Goal: Information Seeking & Learning: Learn about a topic

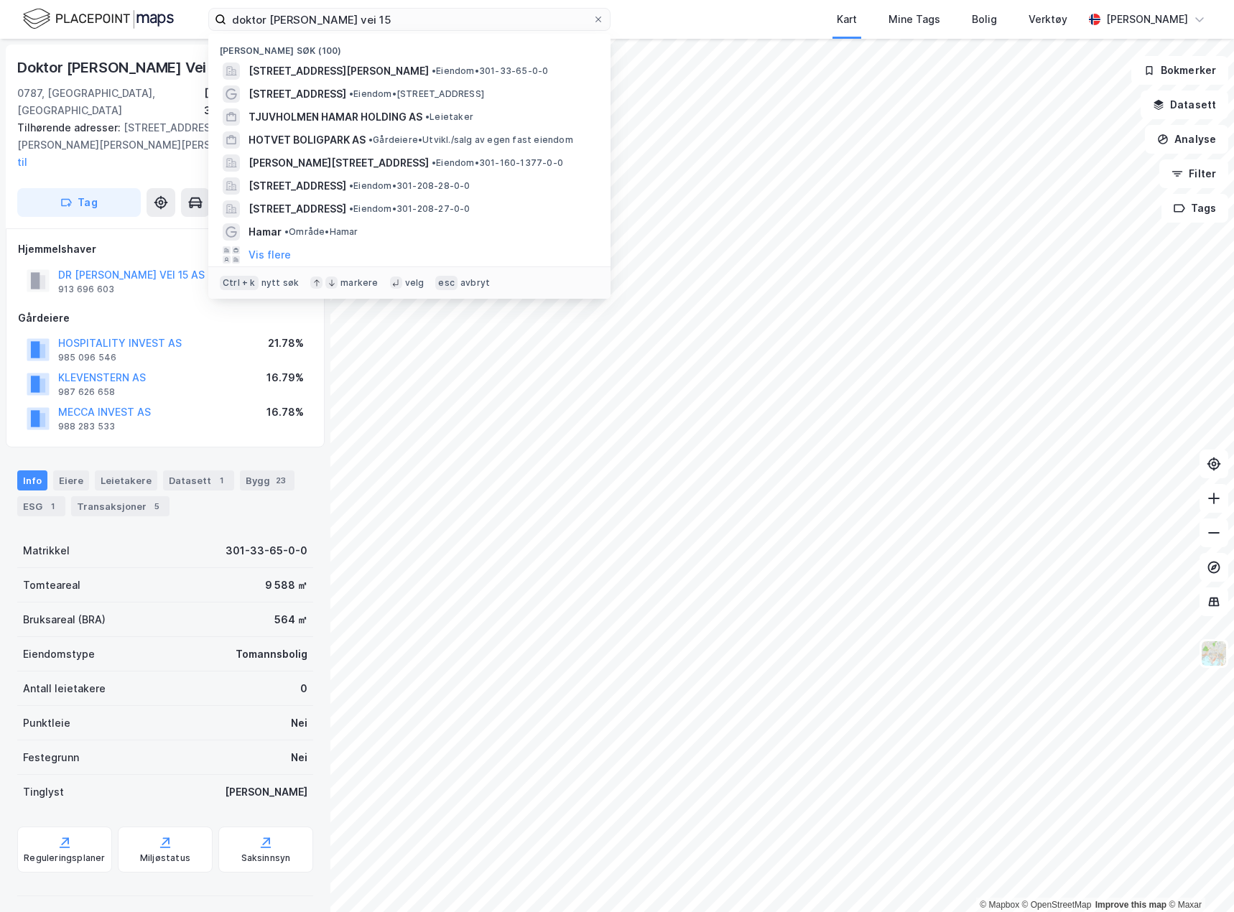
click at [0, 52] on html "doktor [PERSON_NAME] vei 15 Nylige søk (100) [STREET_ADDRESS][PERSON_NAME] • Ei…" at bounding box center [617, 456] width 1234 height 912
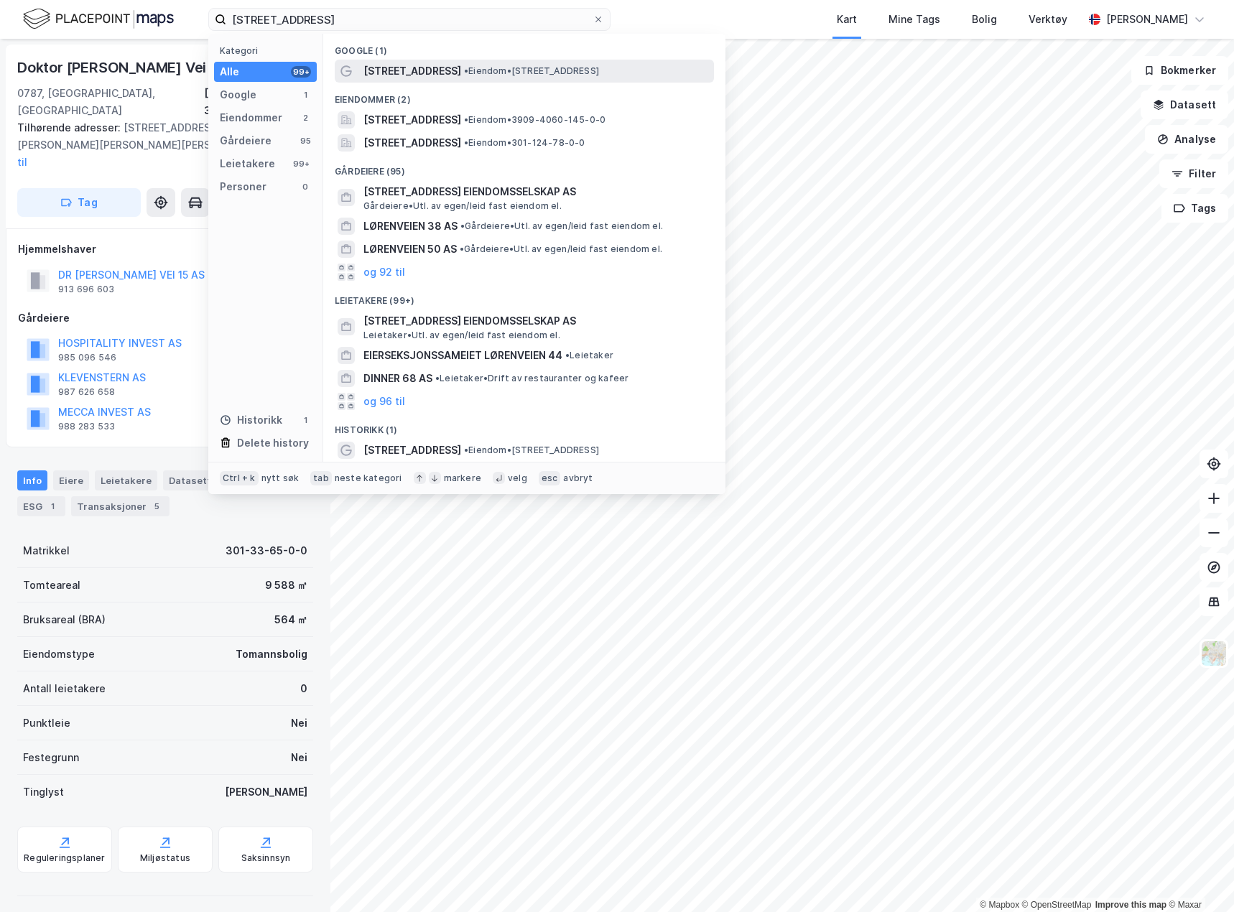
type input "[STREET_ADDRESS]"
click at [487, 77] on div "[STREET_ADDRESS] • Eiendom • [STREET_ADDRESS]" at bounding box center [537, 70] width 348 height 17
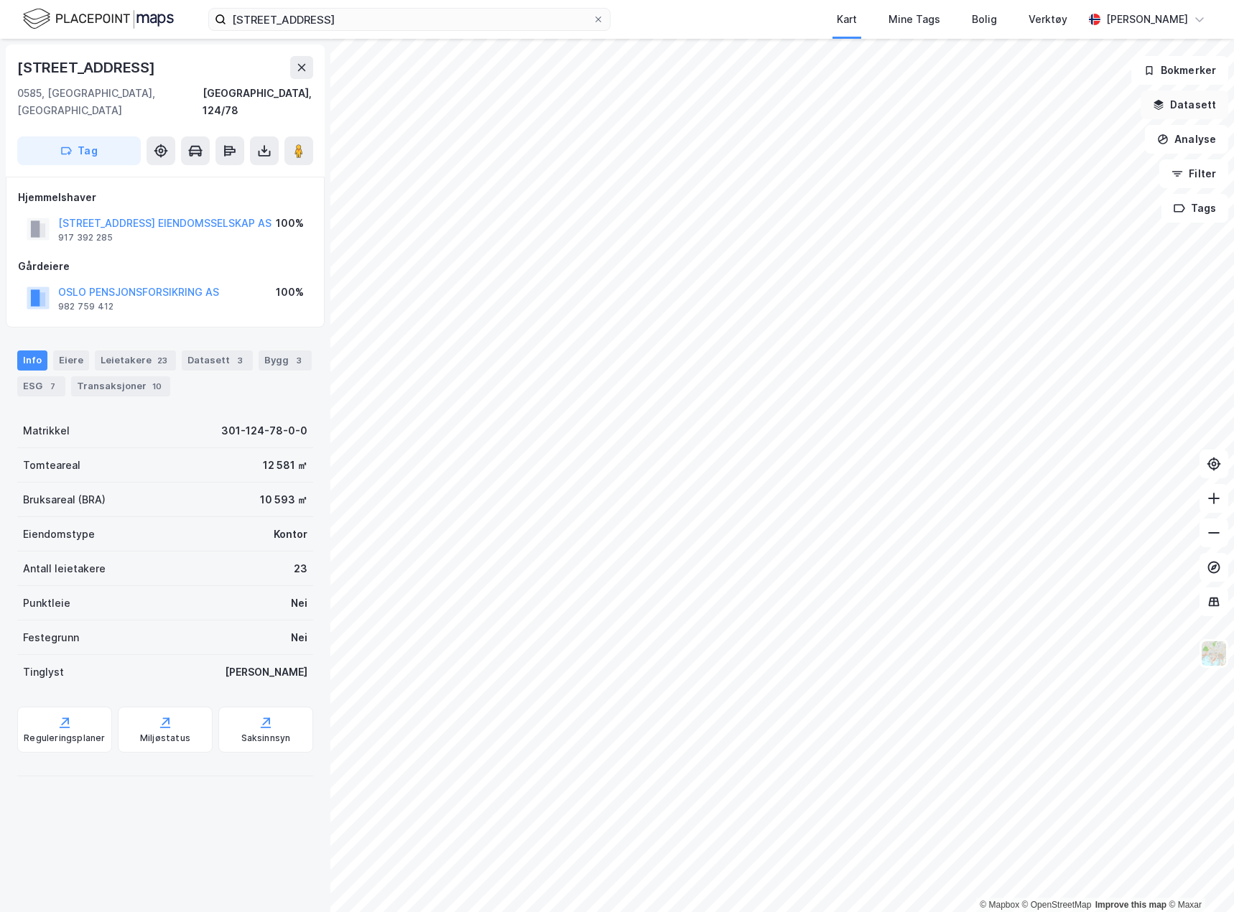
click at [1200, 103] on button "Datasett" at bounding box center [1184, 104] width 88 height 29
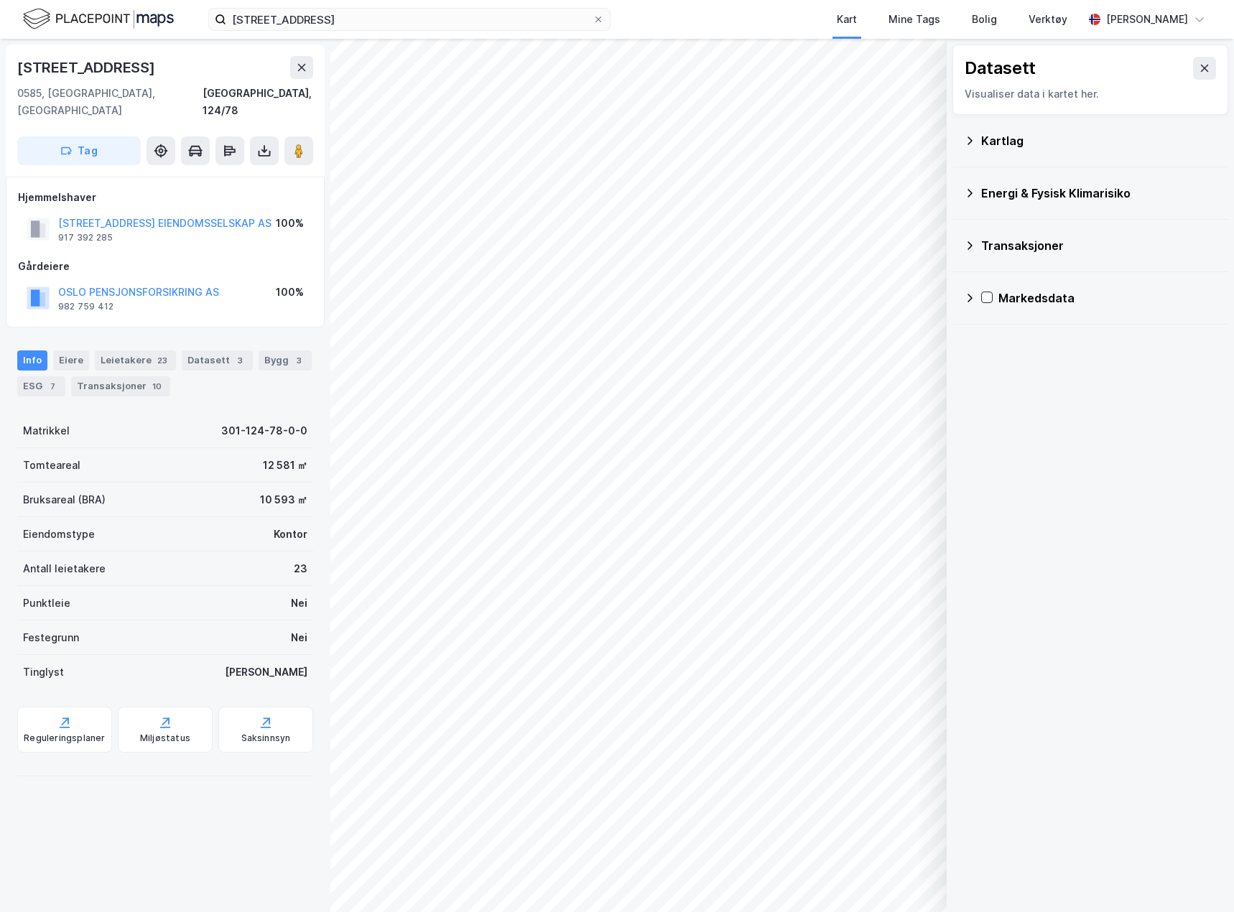
click at [999, 139] on div "Kartlag" at bounding box center [1099, 140] width 236 height 17
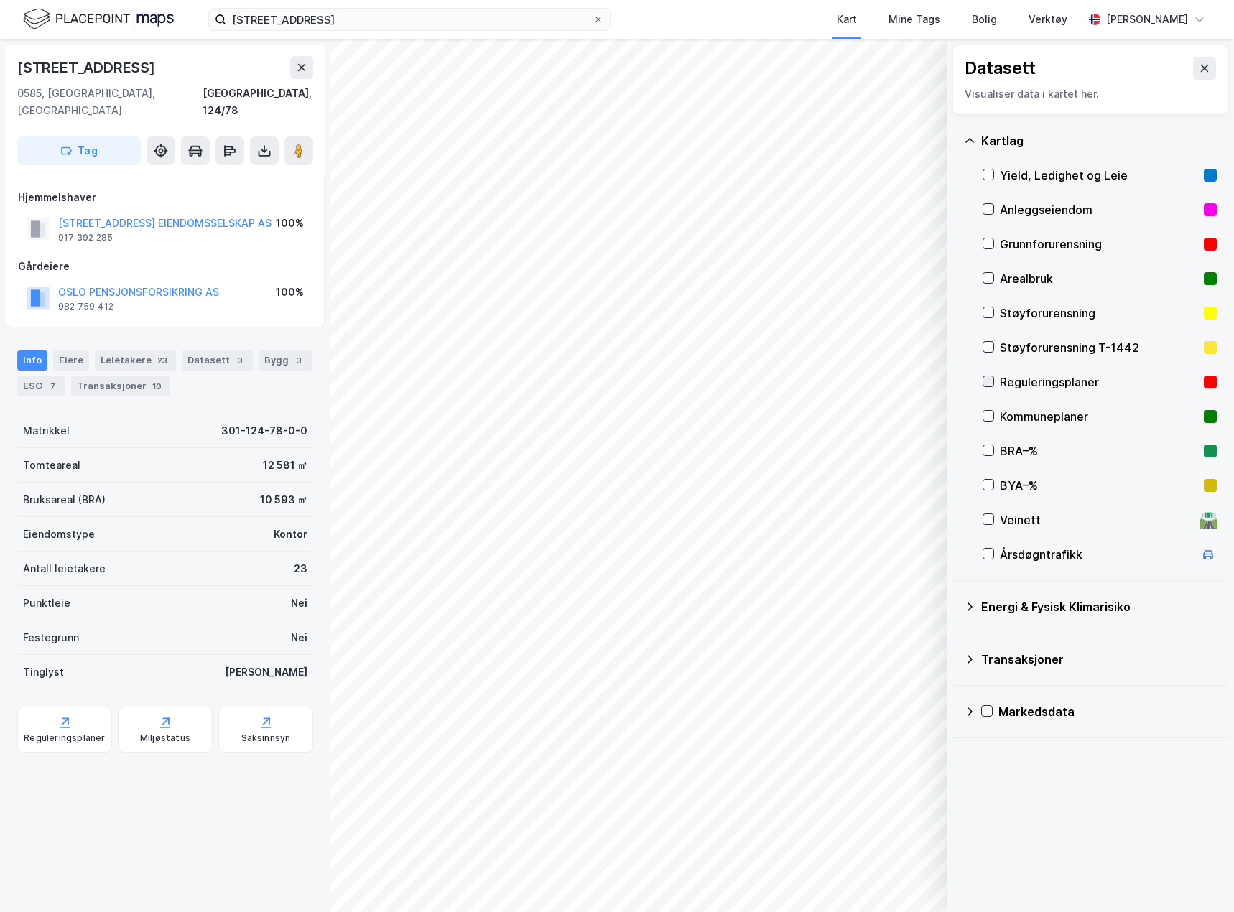
click at [985, 386] on icon at bounding box center [988, 381] width 10 height 10
click at [1198, 71] on icon at bounding box center [1203, 67] width 11 height 11
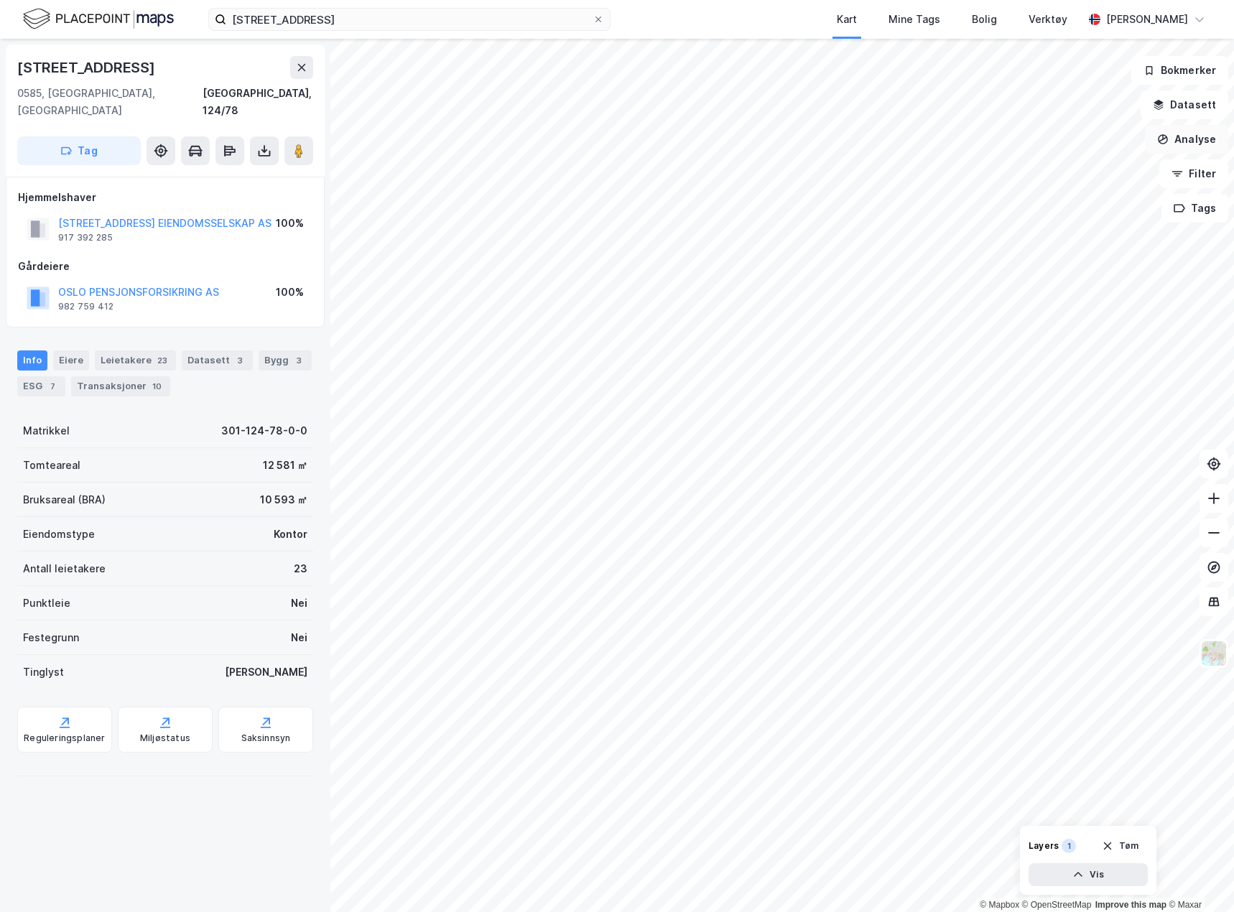
click at [1198, 145] on button "Analyse" at bounding box center [1186, 139] width 83 height 29
click at [1012, 163] on div "Tegn område" at bounding box center [1052, 170] width 165 height 24
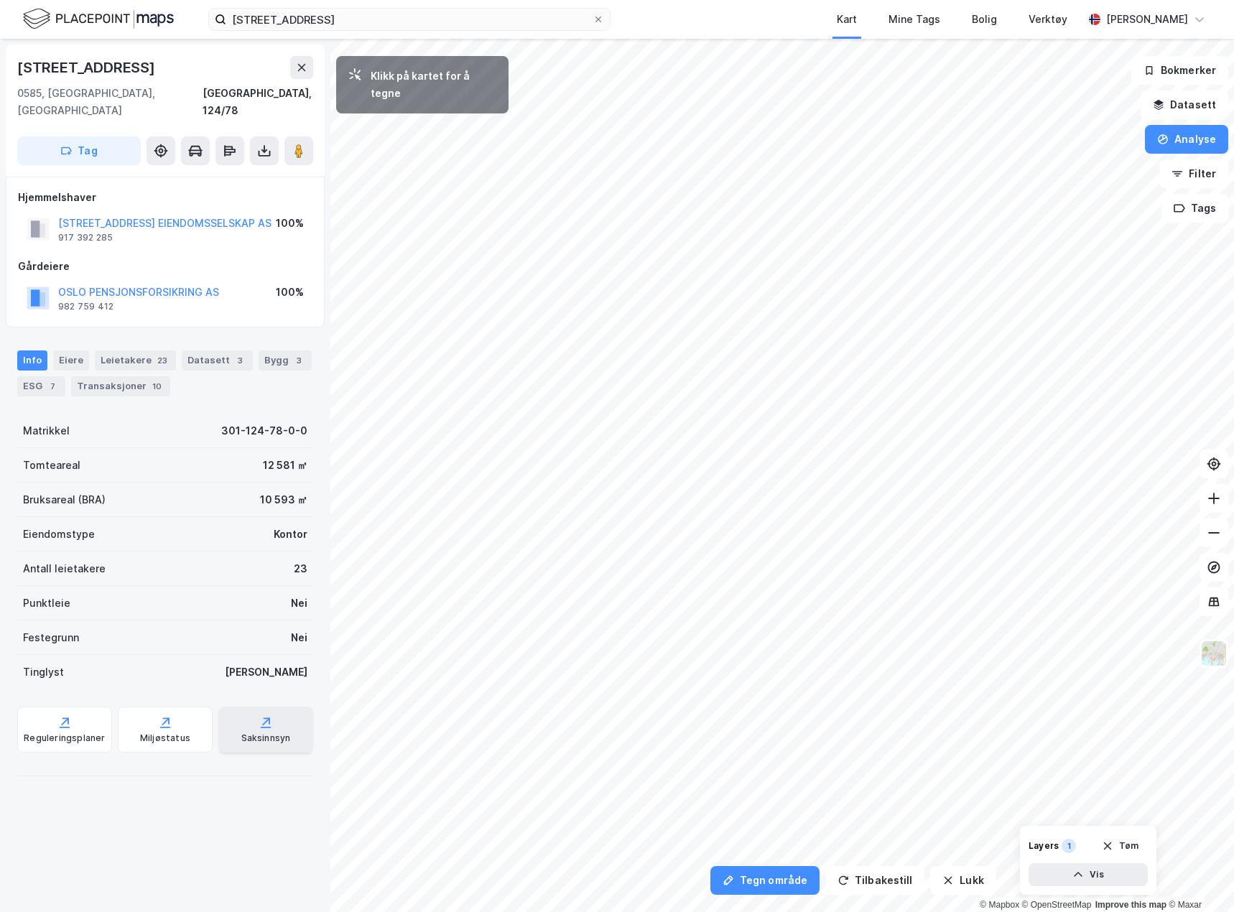
click at [266, 696] on div "Tegn område Tilbakestill Lukk Klikk på kartet for å tegne 61,09㎡ 1 4m 30,9m 31,…" at bounding box center [617, 475] width 1234 height 873
